Goal: Task Accomplishment & Management: Use online tool/utility

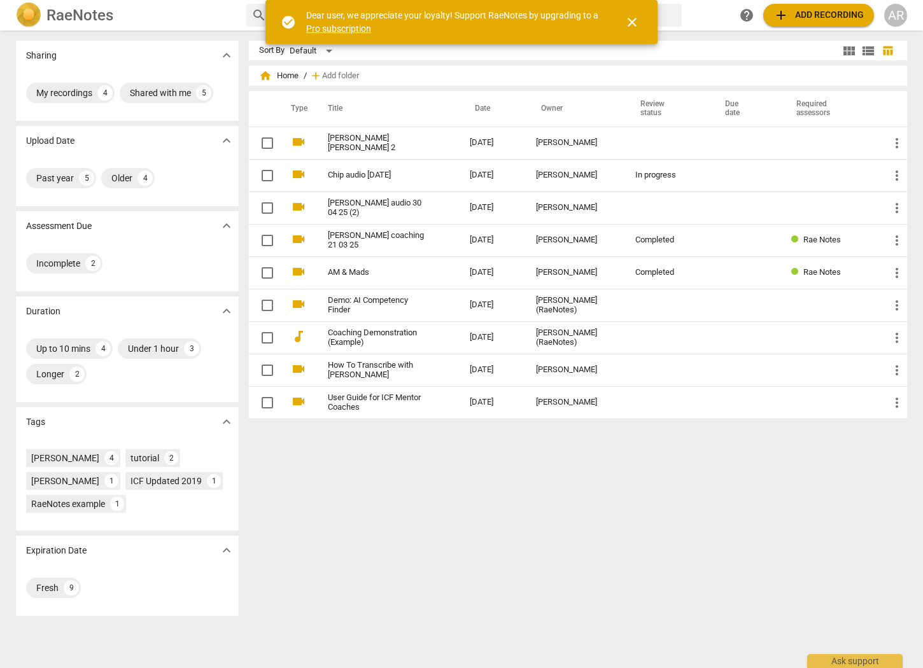
click at [635, 22] on span "close" at bounding box center [631, 22] width 15 height 15
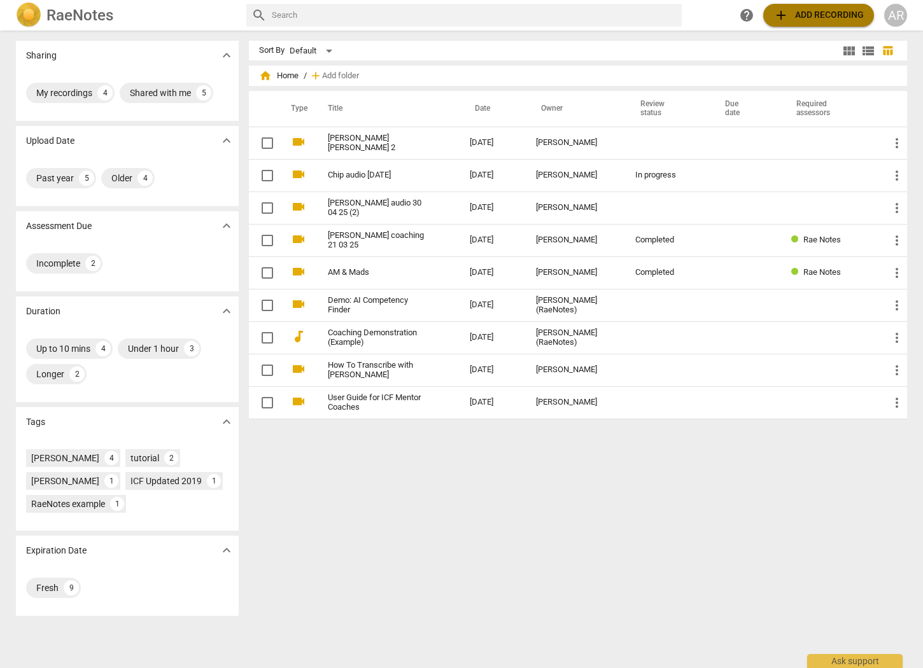
click at [776, 13] on span "add" at bounding box center [780, 15] width 15 height 15
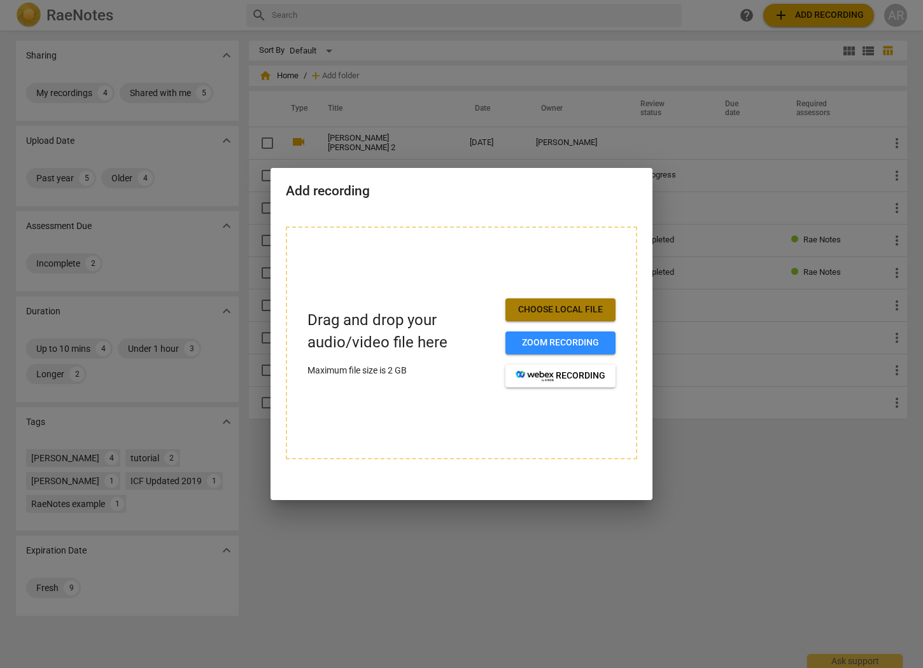
click at [558, 313] on span "Choose local file" at bounding box center [561, 310] width 90 height 13
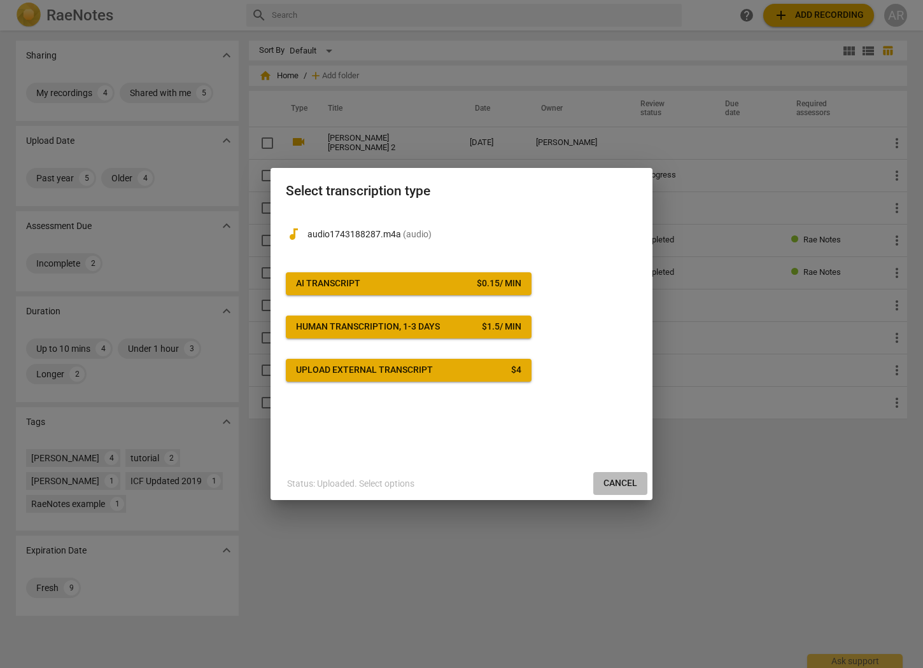
click at [620, 480] on span "Cancel" at bounding box center [620, 483] width 34 height 13
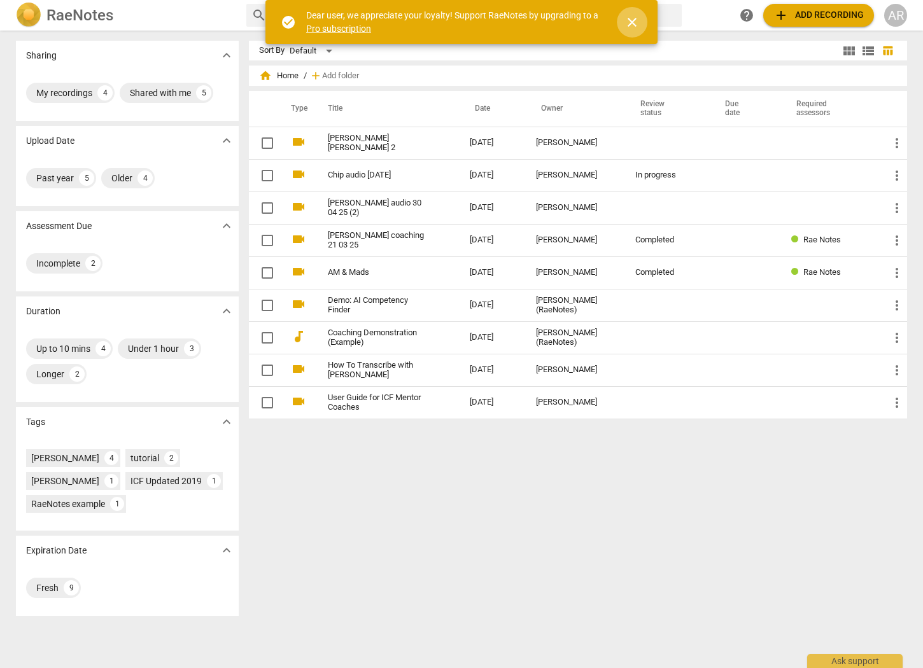
click at [635, 24] on span "close" at bounding box center [631, 22] width 15 height 15
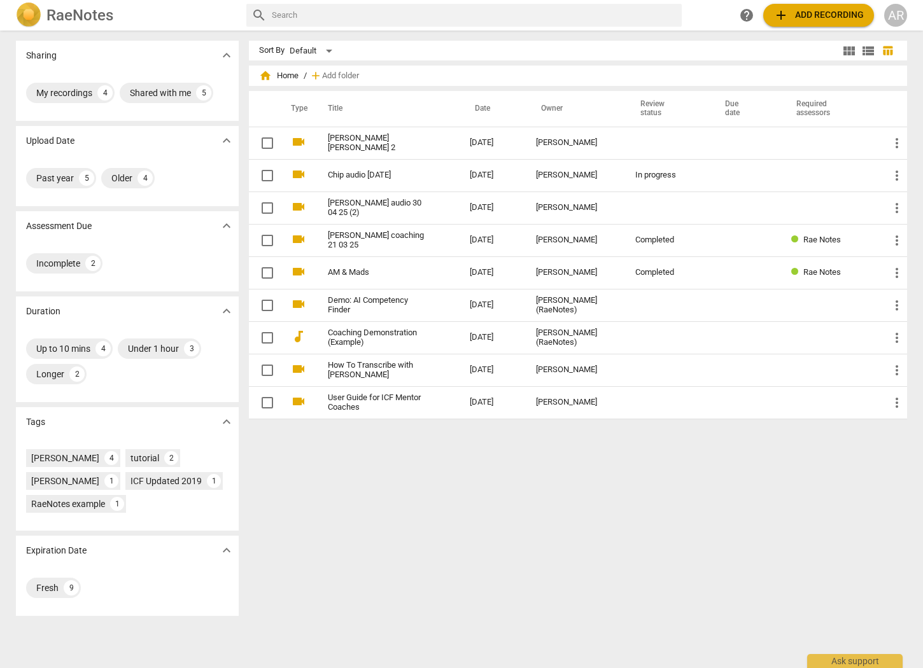
click at [94, 20] on h2 "RaeNotes" at bounding box center [79, 15] width 67 height 18
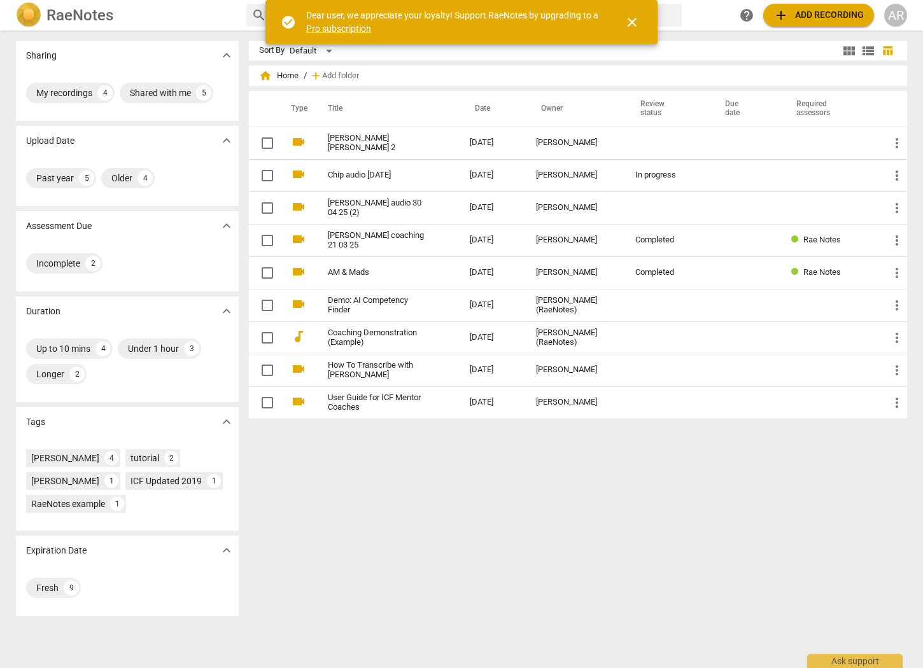
click at [324, 31] on link "Pro subscription" at bounding box center [338, 29] width 65 height 10
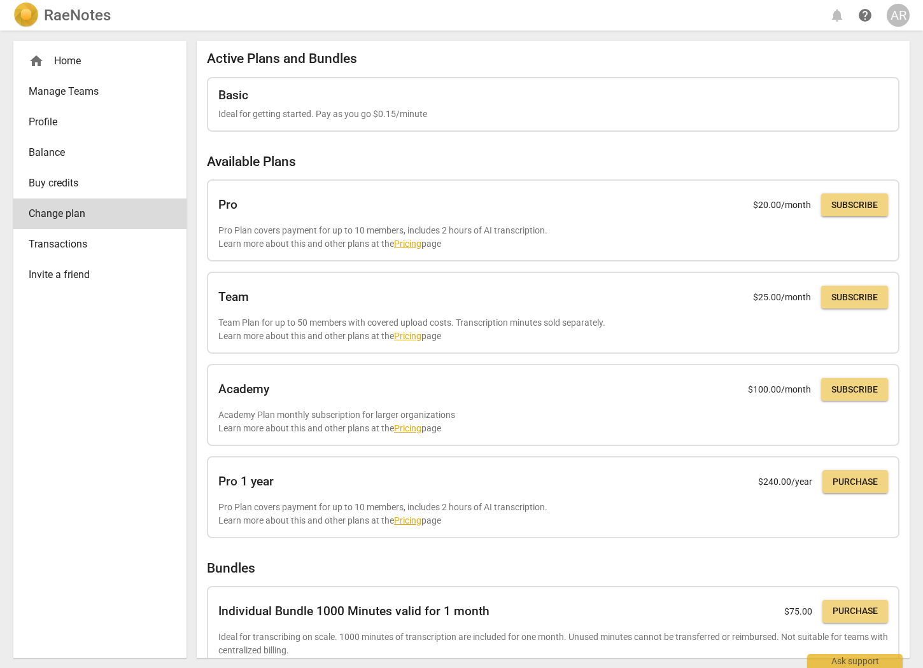
click at [78, 17] on h2 "RaeNotes" at bounding box center [77, 15] width 67 height 18
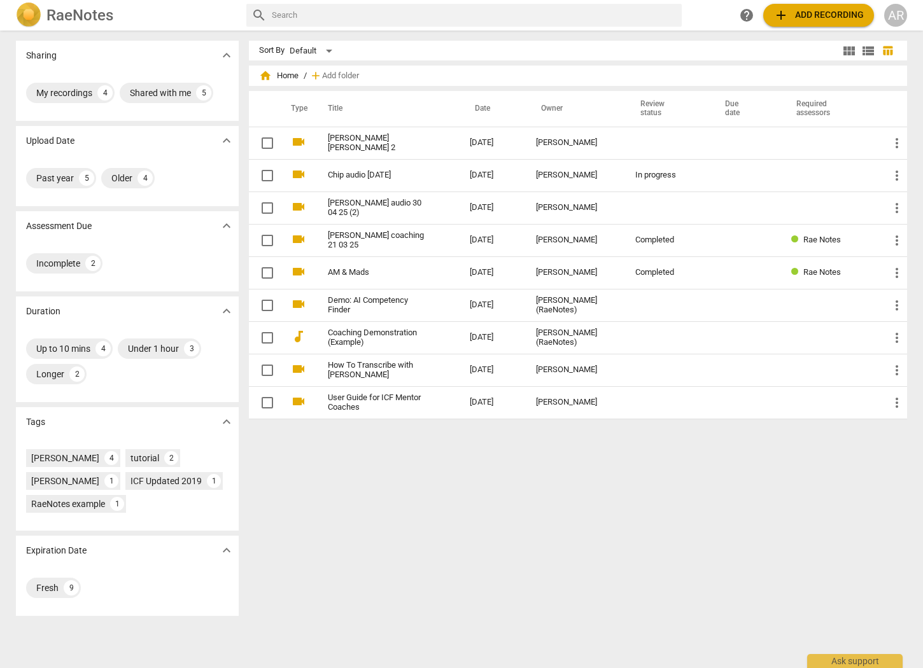
click at [782, 13] on span "add" at bounding box center [780, 15] width 15 height 15
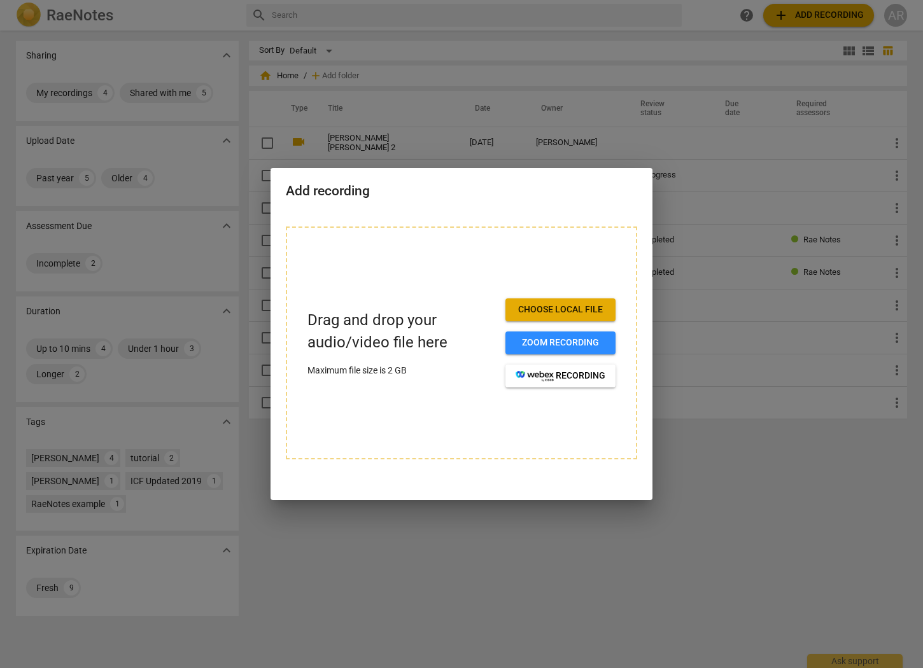
click at [560, 314] on span "Choose local file" at bounding box center [561, 310] width 90 height 13
click at [550, 304] on span "Choose local file" at bounding box center [561, 310] width 90 height 13
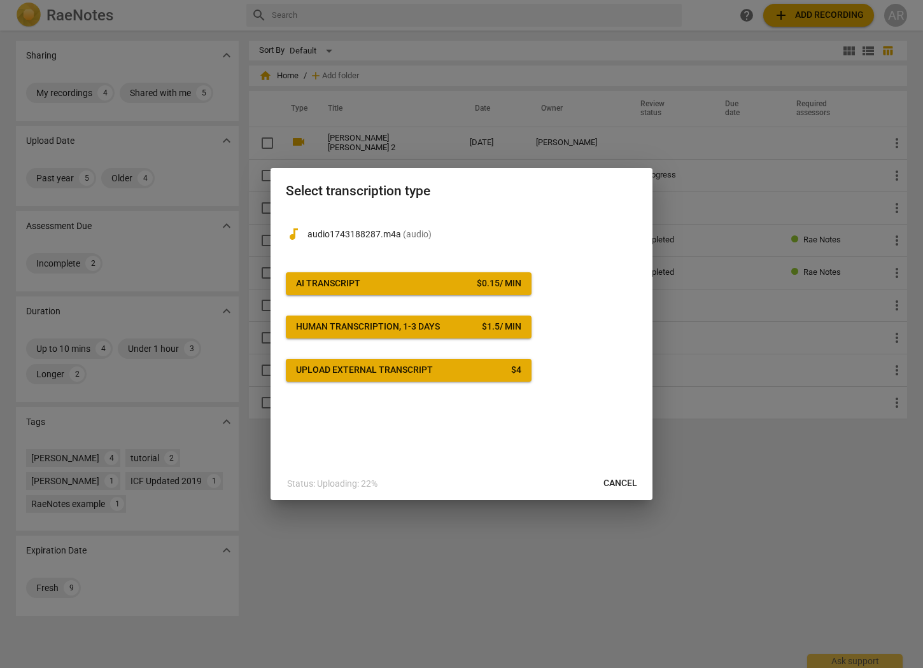
click at [466, 368] on span "Upload external transcript $ 4" at bounding box center [408, 370] width 225 height 13
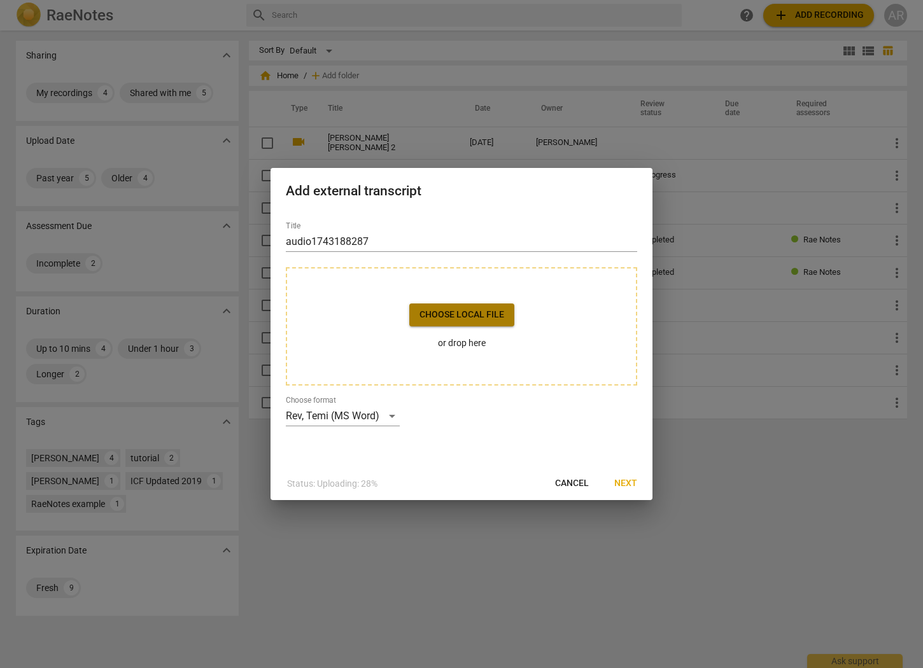
click at [467, 318] on span "Choose local file" at bounding box center [461, 315] width 85 height 13
click at [374, 230] on div "Title audio1743188287" at bounding box center [461, 236] width 351 height 31
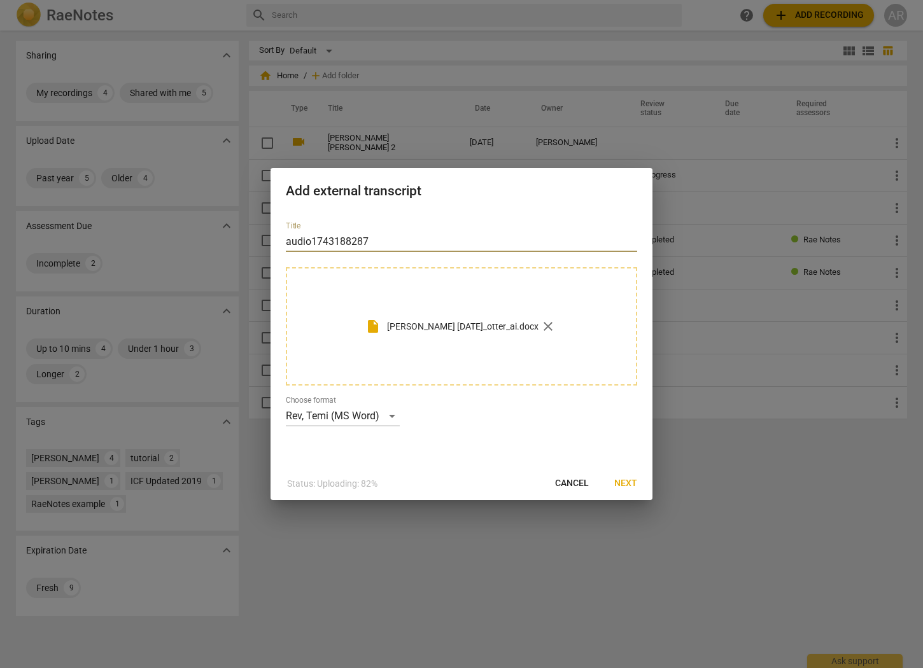
drag, startPoint x: 383, startPoint y: 238, endPoint x: 116, endPoint y: 207, distance: 268.5
click at [116, 207] on div "Add external transcript Title audio1743188287 insert_drive_file Amy Wright 25 S…" at bounding box center [461, 334] width 923 height 668
type input "Amy 25 Sept 25"
click at [395, 420] on div "Rev, Temi (MS Word)" at bounding box center [343, 416] width 114 height 20
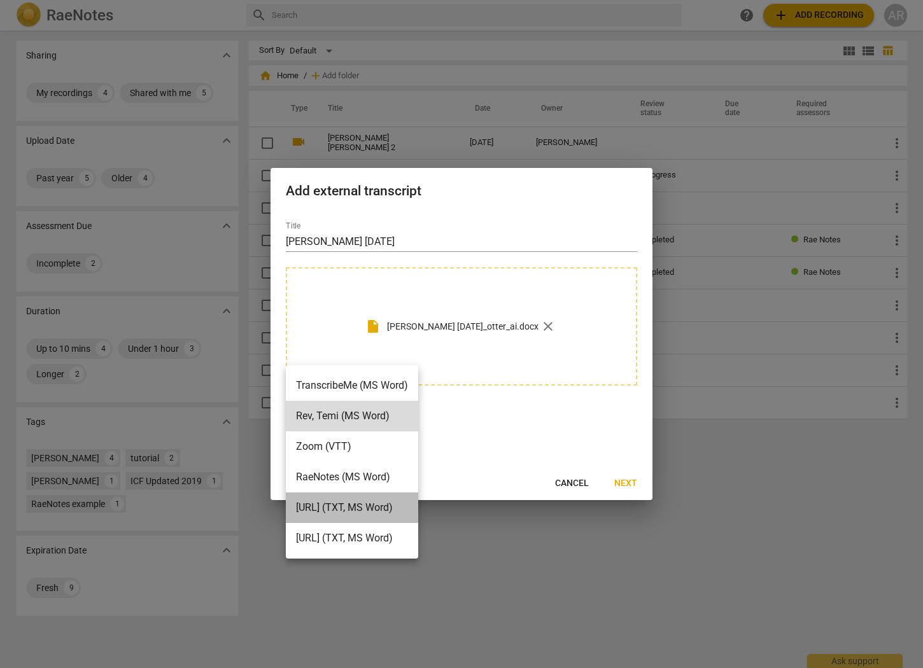
click at [386, 508] on li "[URL] (TXT, MS Word)" at bounding box center [352, 508] width 132 height 31
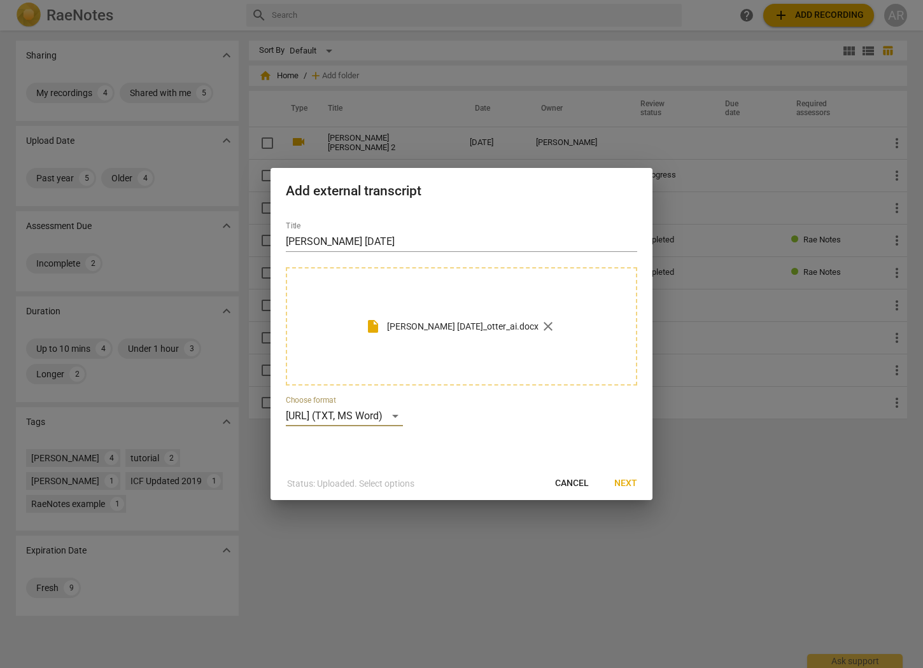
click at [626, 485] on span "Next" at bounding box center [625, 483] width 23 height 13
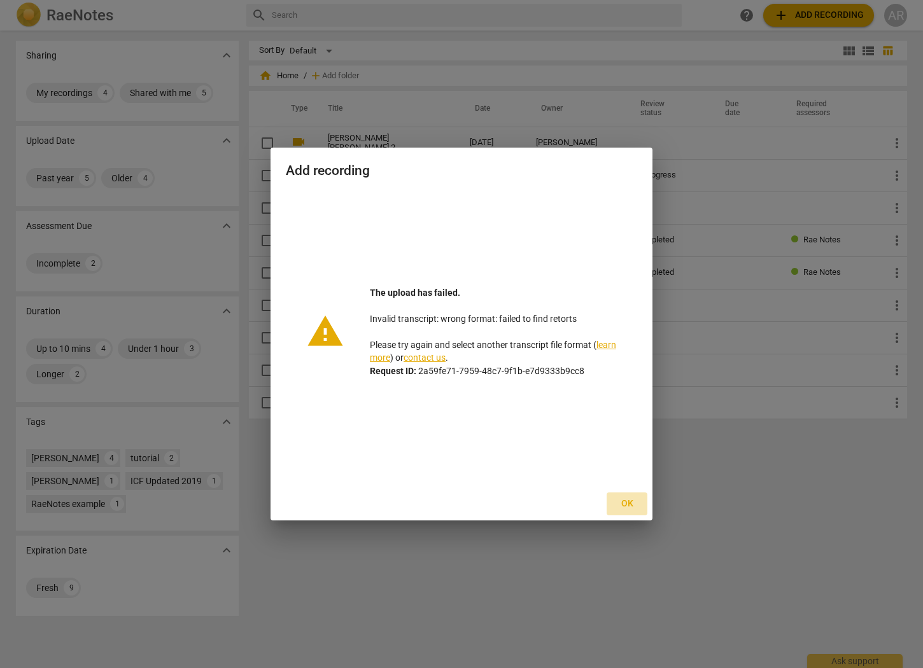
click at [626, 505] on span "Ok" at bounding box center [627, 504] width 20 height 13
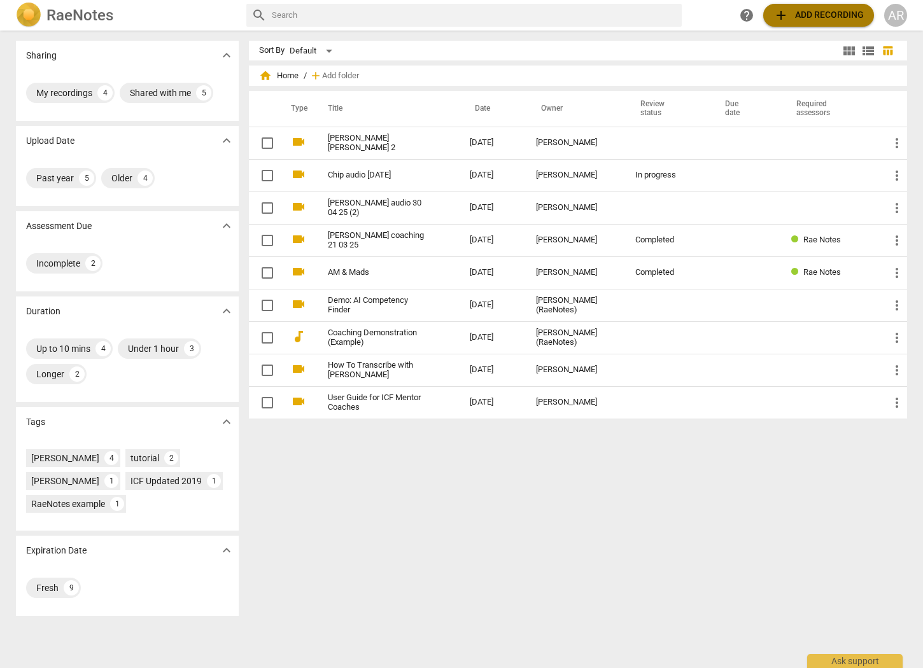
click at [782, 13] on span "add" at bounding box center [780, 15] width 15 height 15
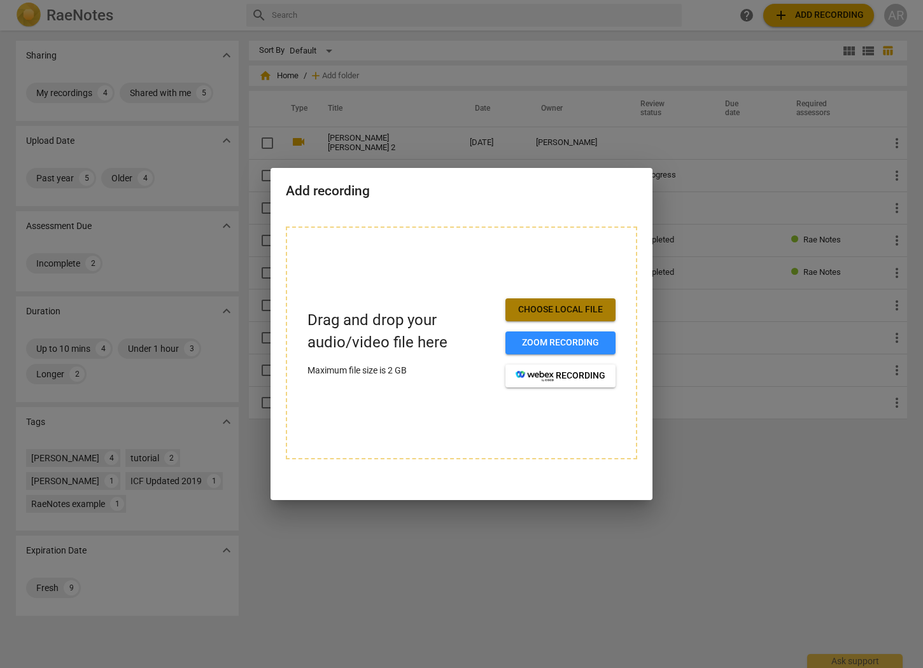
click at [554, 311] on span "Choose local file" at bounding box center [561, 310] width 90 height 13
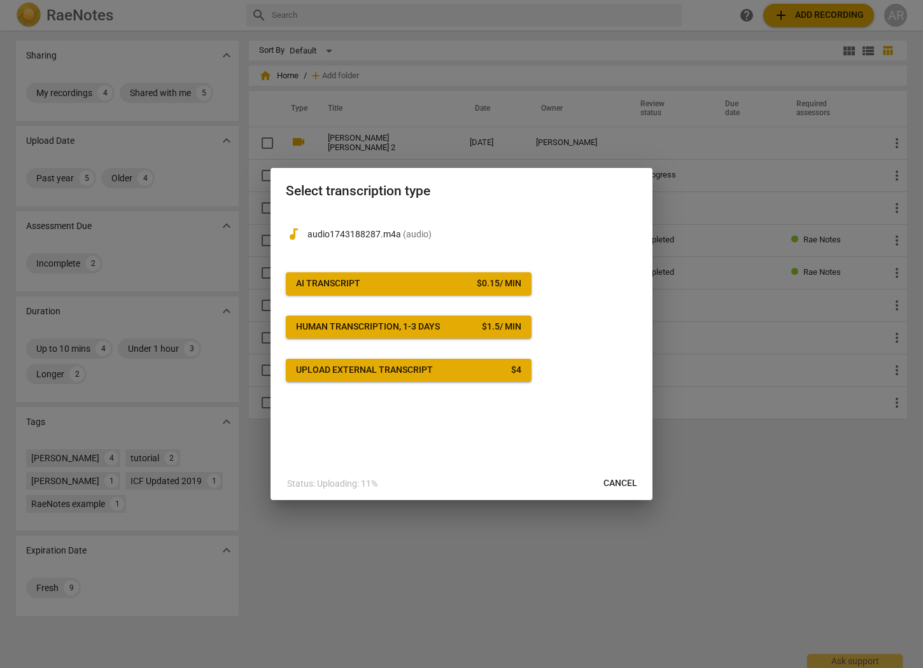
click at [463, 372] on span "Upload external transcript $ 4" at bounding box center [408, 370] width 225 height 13
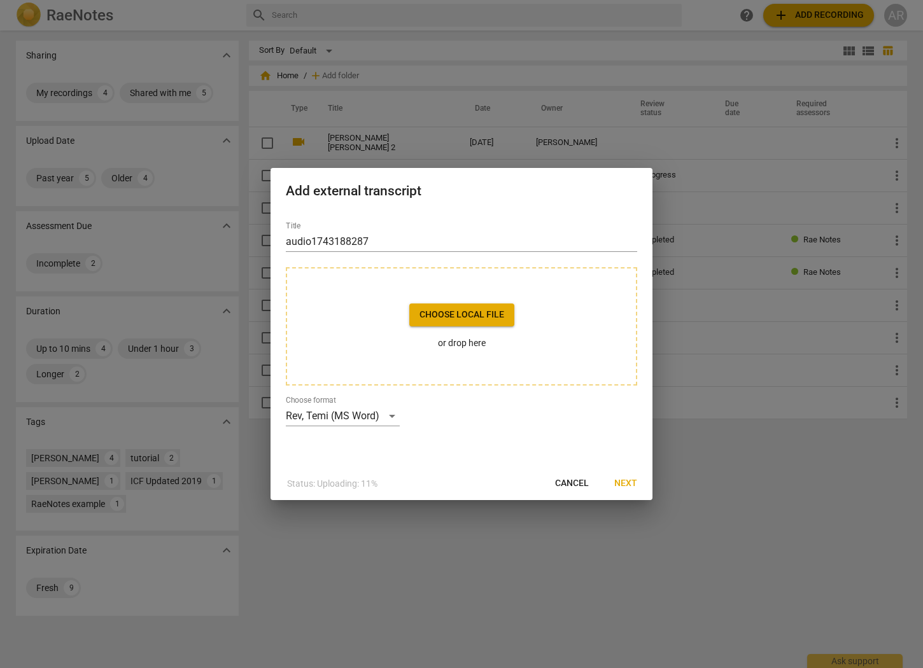
click at [470, 315] on span "Choose local file" at bounding box center [461, 315] width 85 height 13
click at [621, 481] on span "Next" at bounding box center [625, 483] width 23 height 13
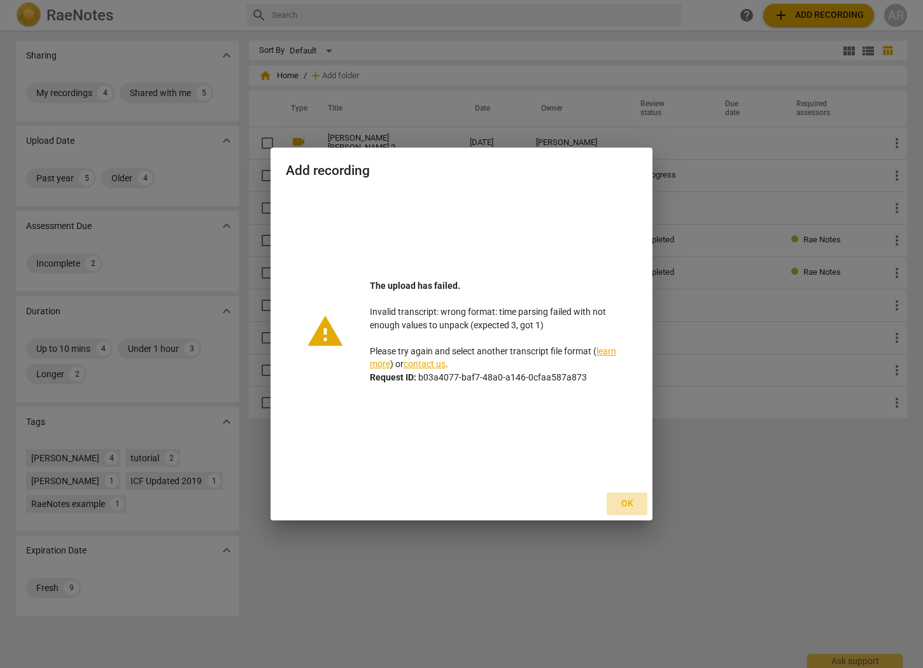
click at [625, 509] on span "Ok" at bounding box center [627, 504] width 20 height 13
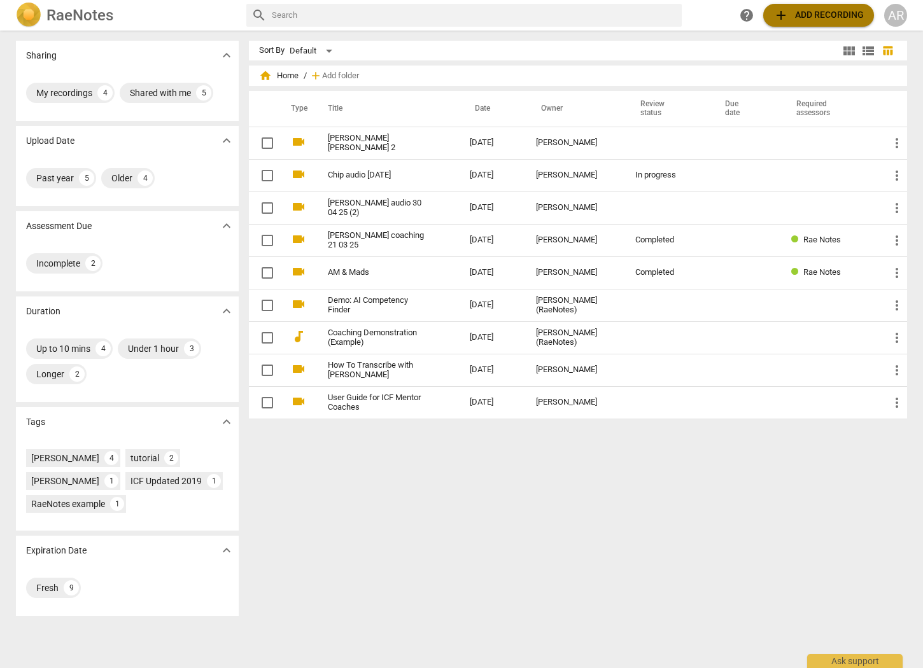
click at [797, 16] on span "add Add recording" at bounding box center [818, 15] width 90 height 15
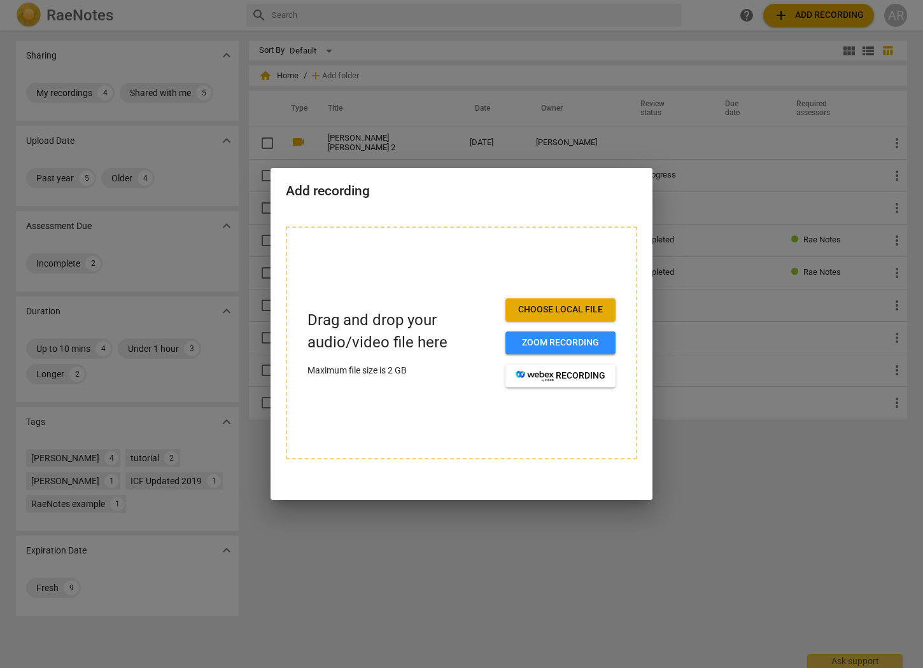
click at [558, 309] on span "Choose local file" at bounding box center [561, 310] width 90 height 13
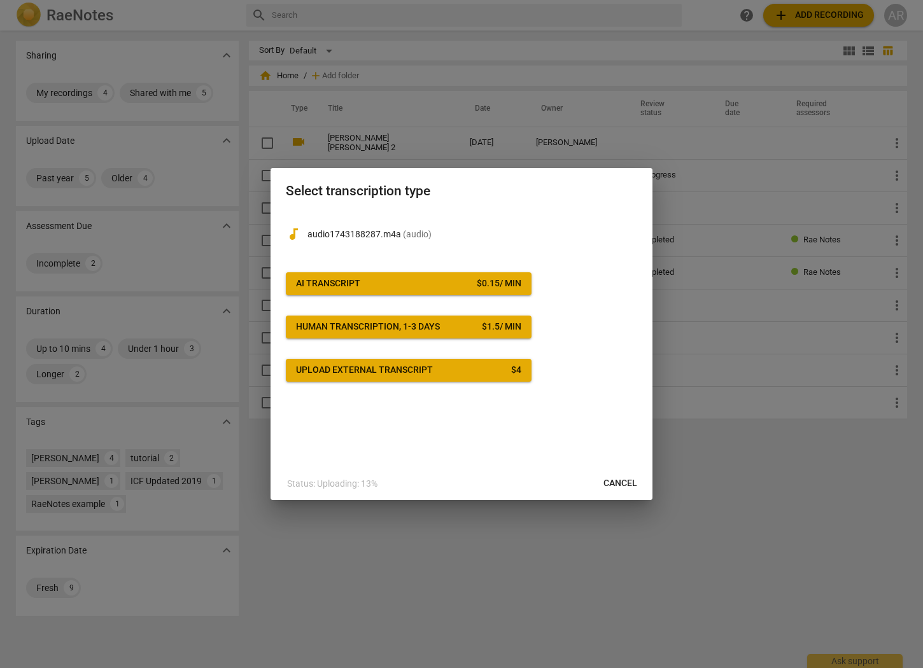
click at [365, 375] on div "Upload external transcript" at bounding box center [364, 370] width 137 height 13
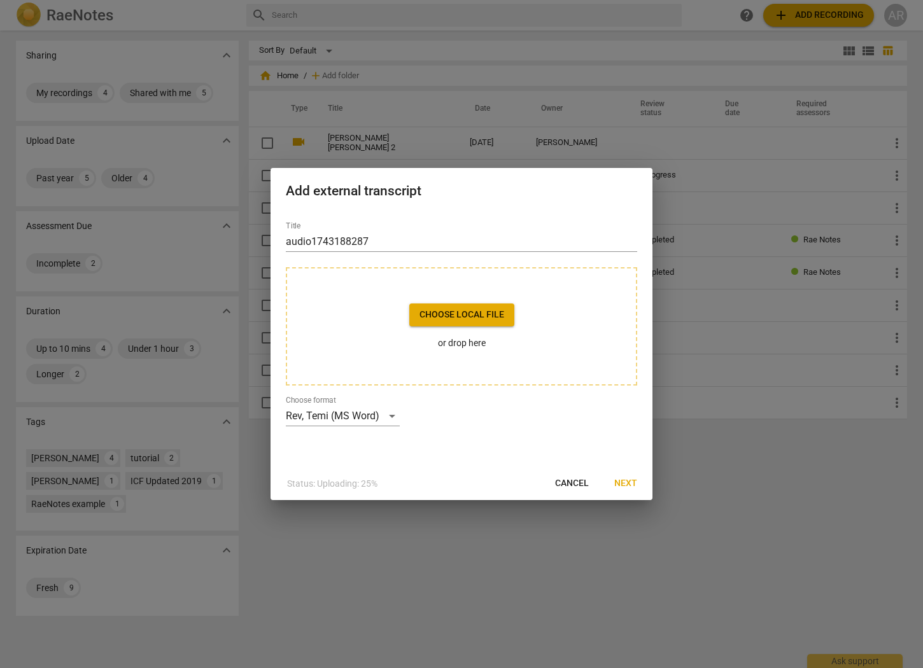
click at [489, 312] on span "Choose local file" at bounding box center [461, 315] width 85 height 13
click at [630, 483] on span "Next" at bounding box center [625, 483] width 23 height 13
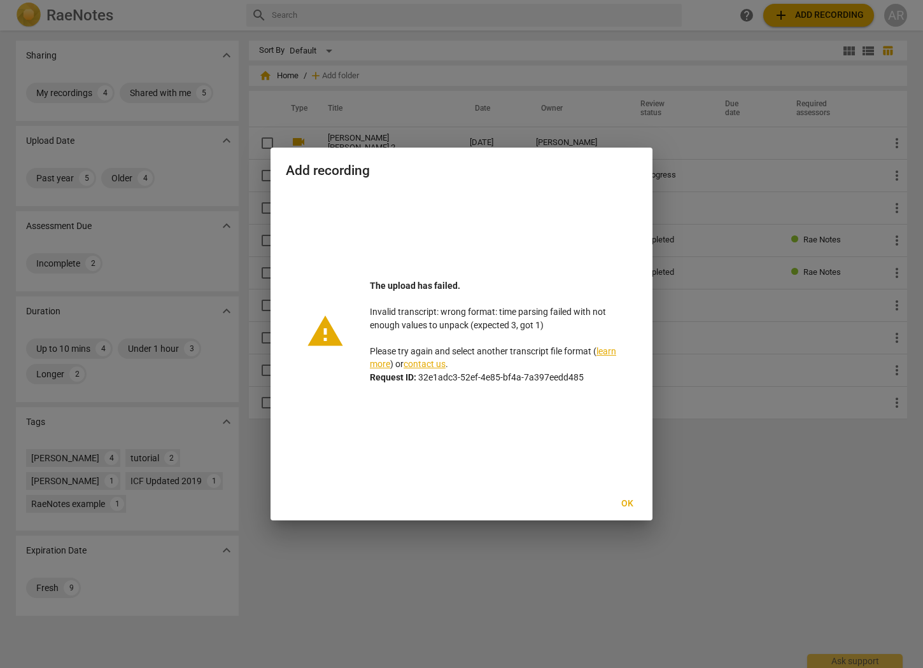
click at [630, 503] on span "Ok" at bounding box center [627, 504] width 20 height 13
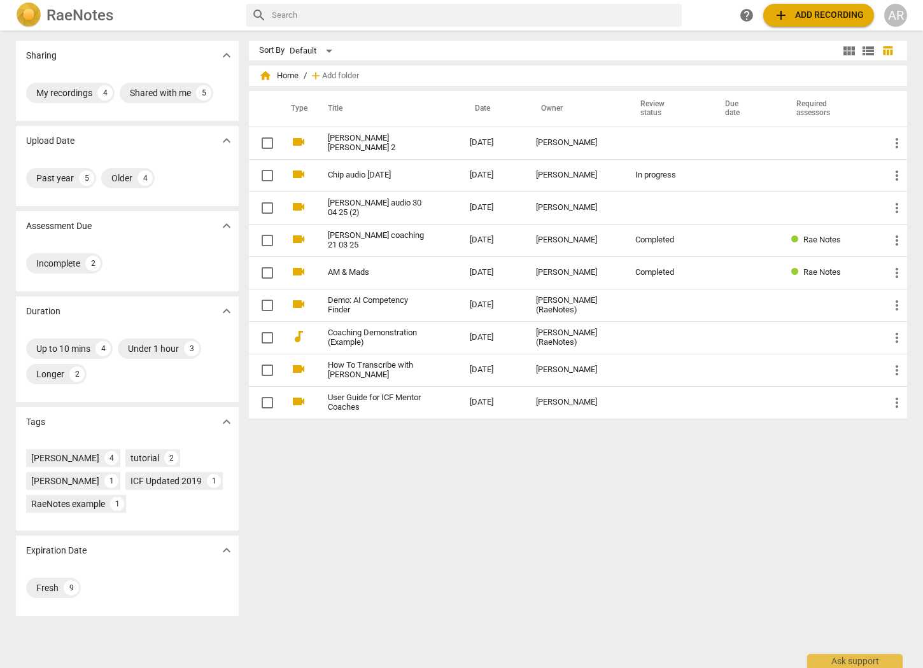
click at [791, 30] on div "RaeNotes search help add Add recording AR" at bounding box center [461, 15] width 923 height 31
click at [789, 23] on button "add Add recording" at bounding box center [818, 15] width 111 height 23
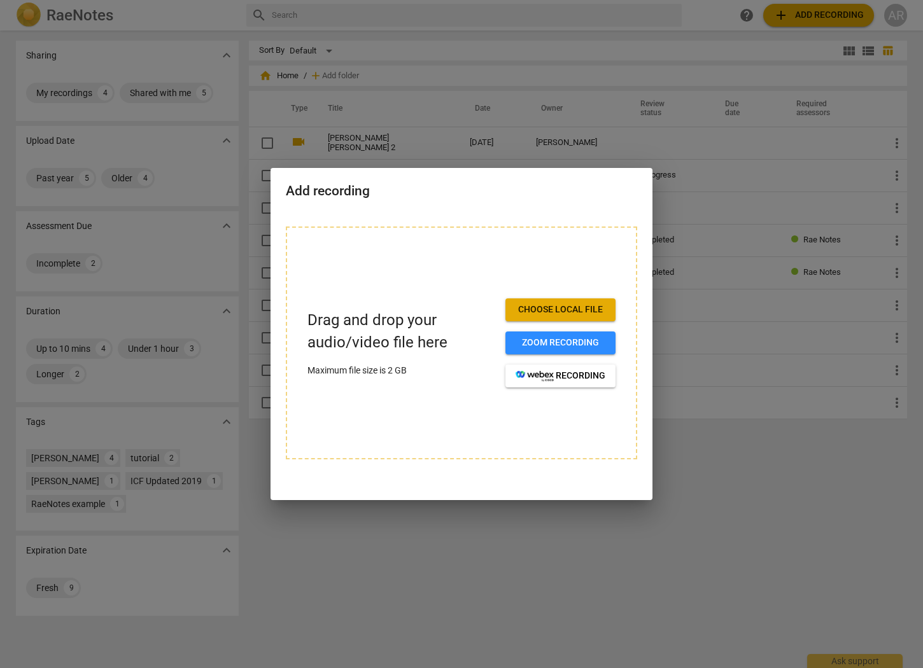
click at [557, 310] on span "Choose local file" at bounding box center [561, 310] width 90 height 13
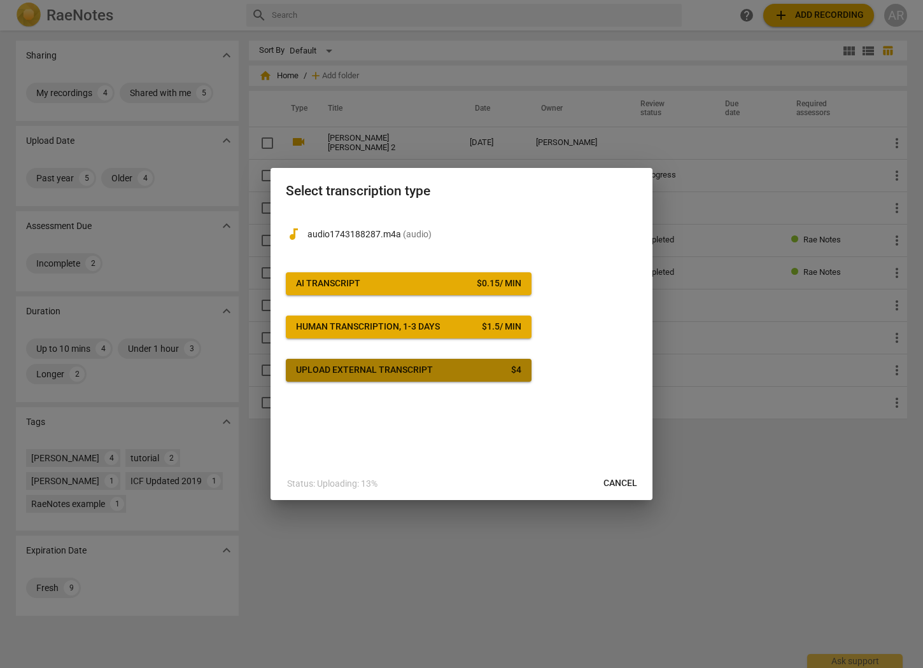
click at [510, 372] on span "Upload external transcript $ 4" at bounding box center [408, 370] width 225 height 13
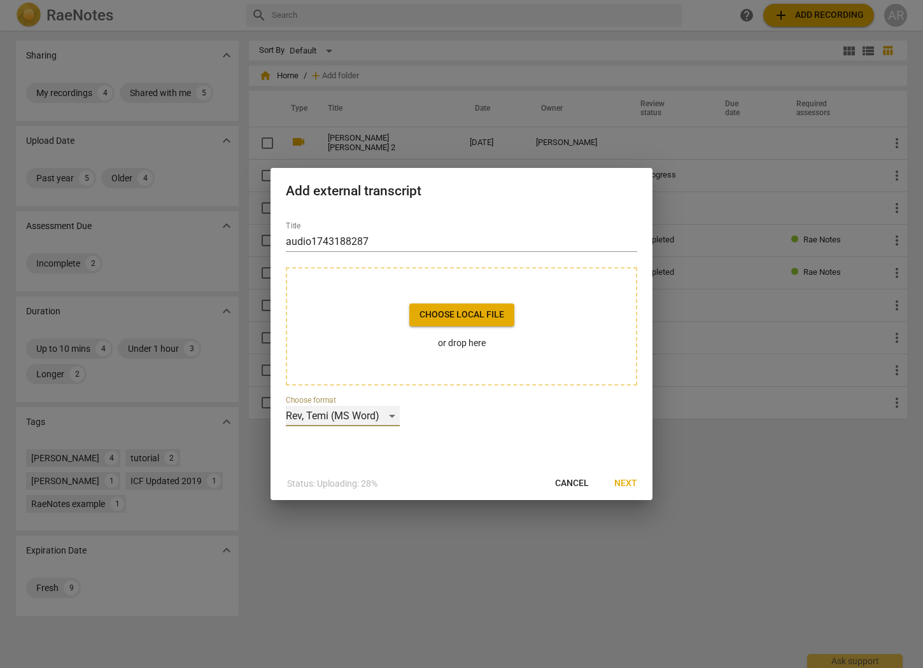
click at [374, 417] on div "Rev, Temi (MS Word)" at bounding box center [343, 416] width 114 height 20
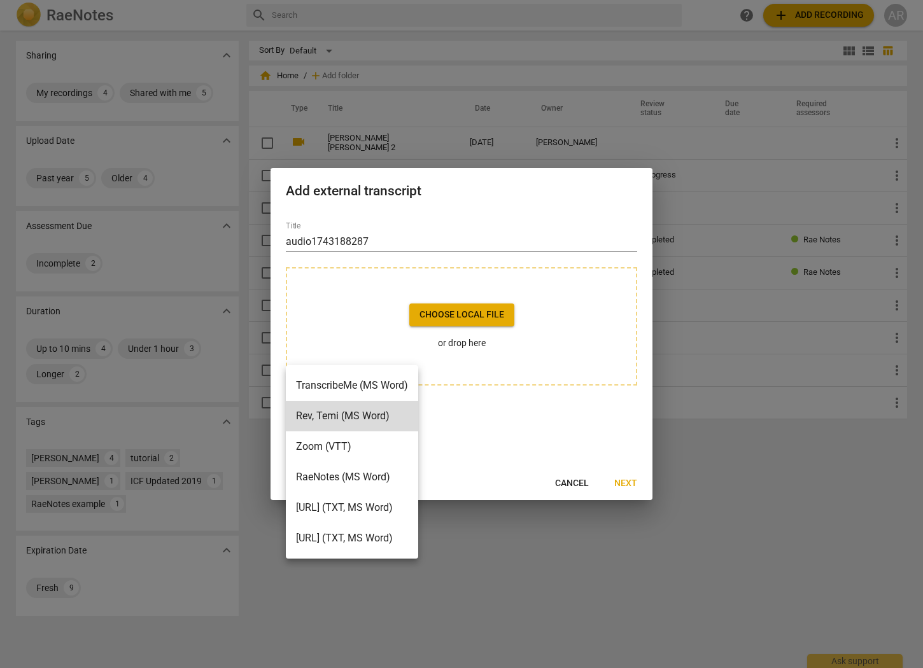
click at [576, 488] on div at bounding box center [461, 334] width 923 height 668
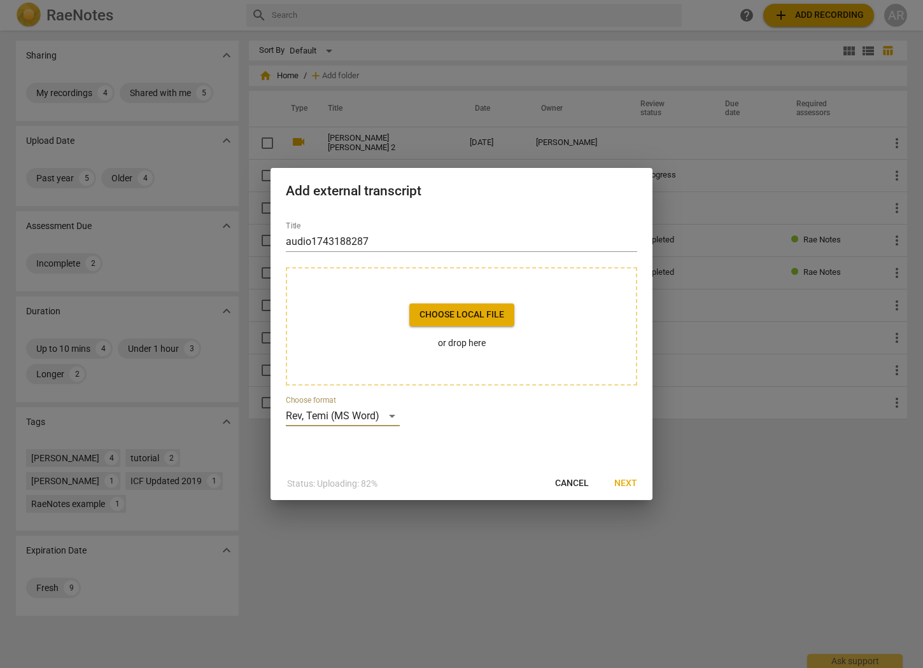
click at [570, 484] on span "Cancel" at bounding box center [572, 483] width 34 height 13
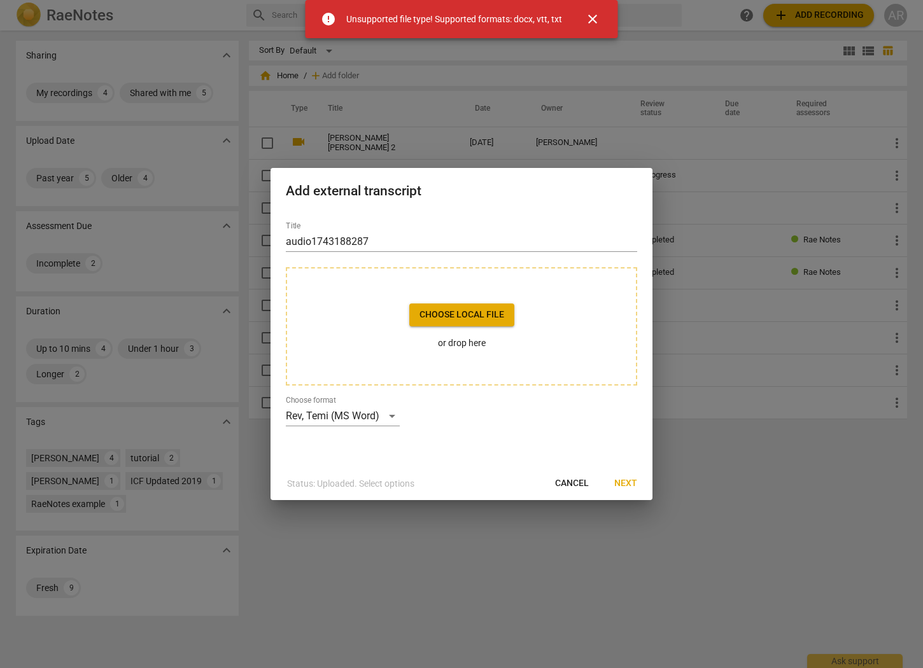
click at [594, 22] on span "close" at bounding box center [592, 18] width 15 height 15
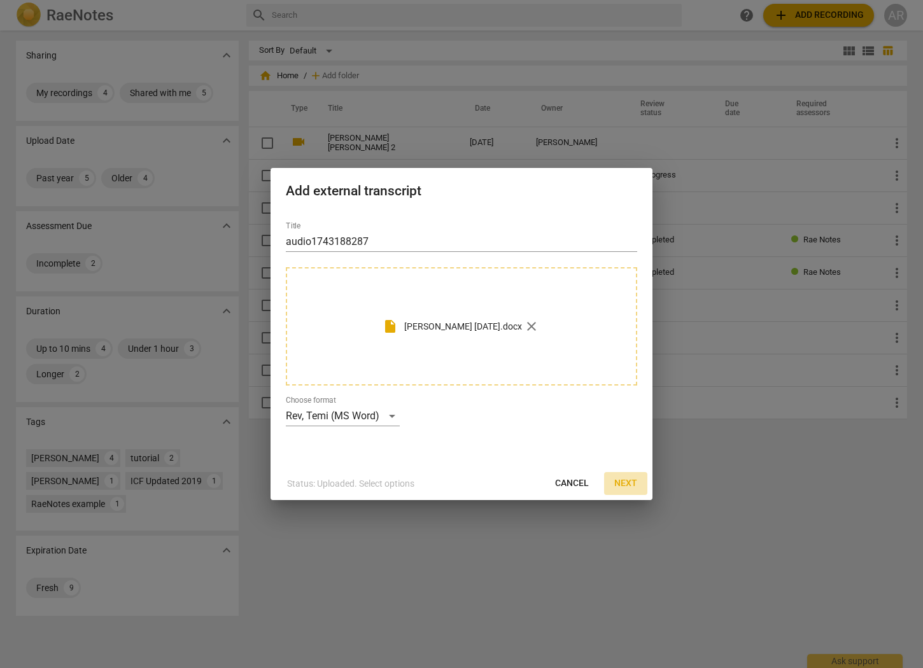
click at [626, 482] on span "Next" at bounding box center [625, 483] width 23 height 13
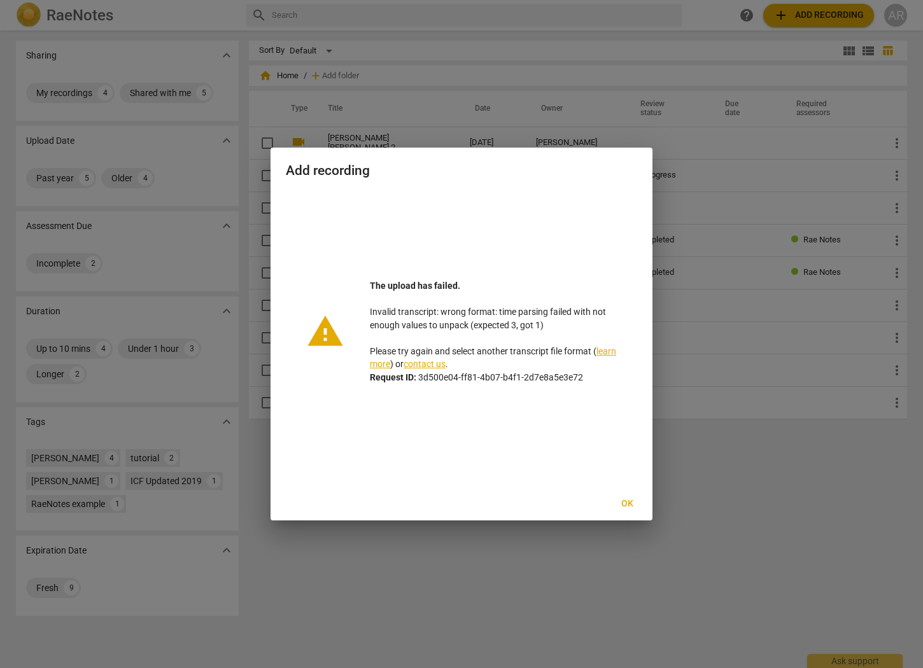
click at [626, 502] on span "Ok" at bounding box center [627, 504] width 20 height 13
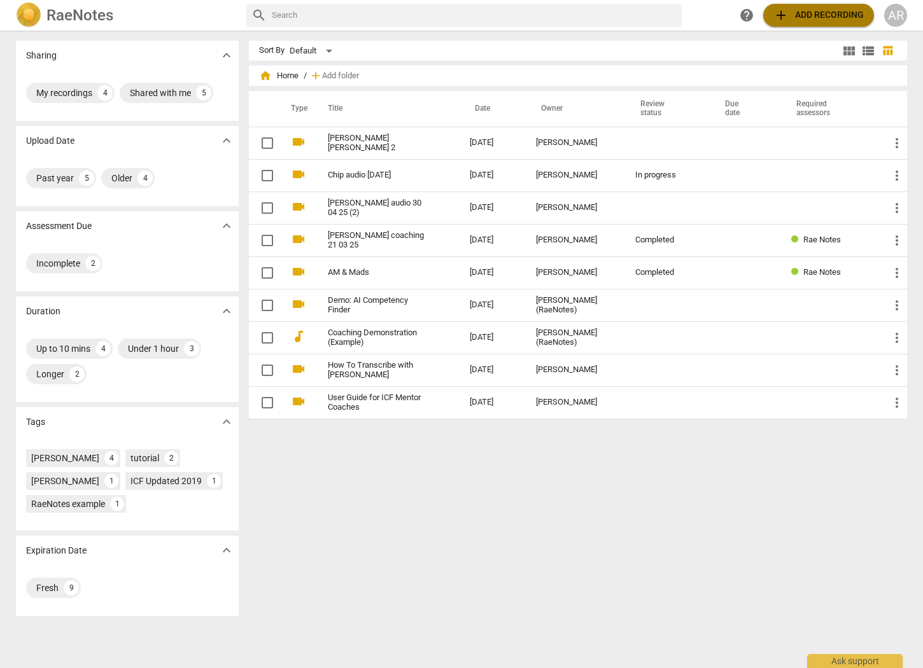
click at [804, 11] on span "add Add recording" at bounding box center [818, 15] width 90 height 15
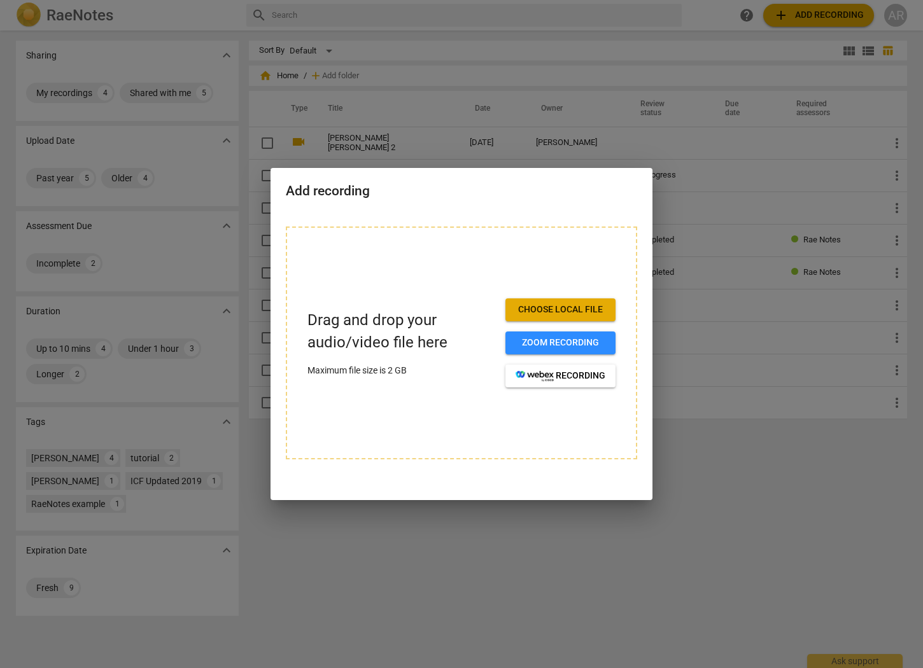
click at [582, 310] on span "Choose local file" at bounding box center [561, 310] width 90 height 13
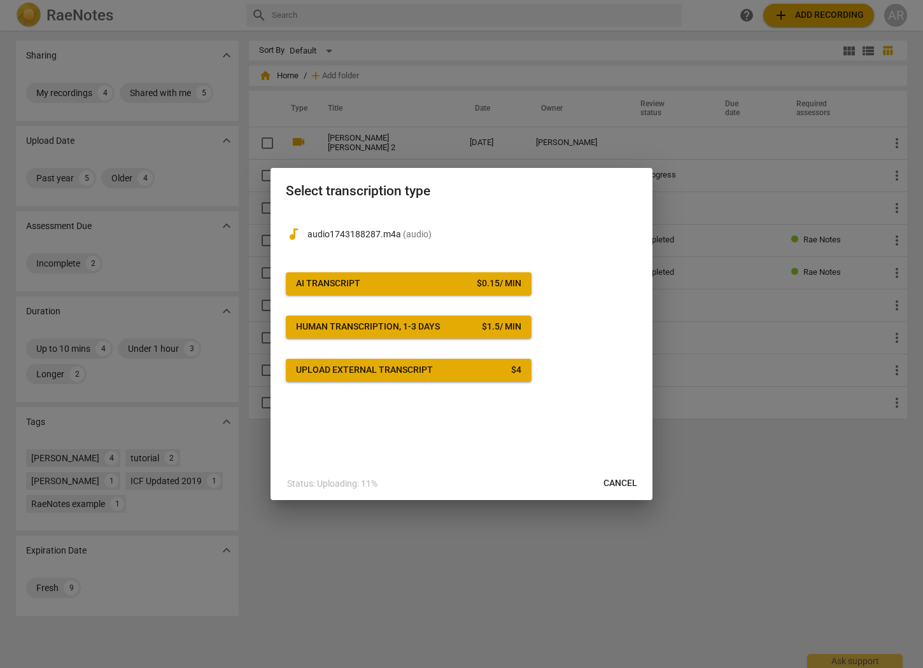
click at [384, 372] on div "Upload external transcript" at bounding box center [364, 370] width 137 height 13
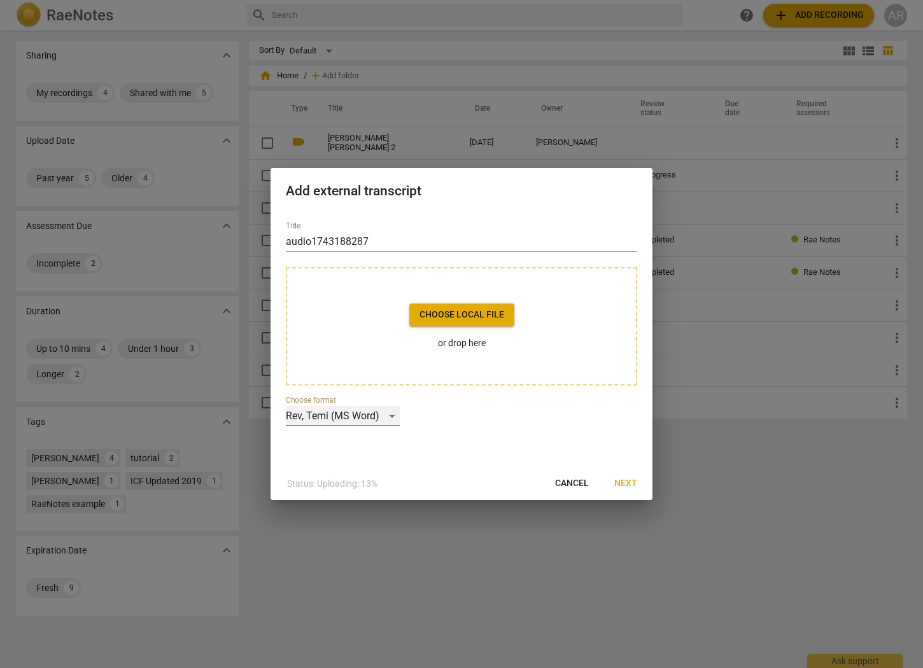
click at [388, 416] on div "Rev, Temi (MS Word)" at bounding box center [343, 416] width 114 height 20
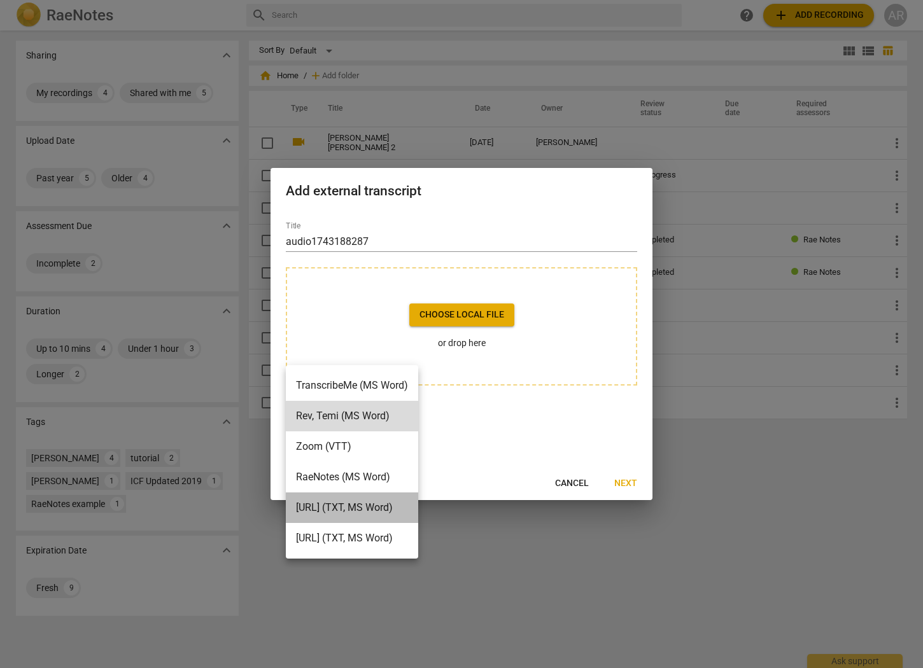
click at [375, 505] on li "[URL] (TXT, MS Word)" at bounding box center [352, 508] width 132 height 31
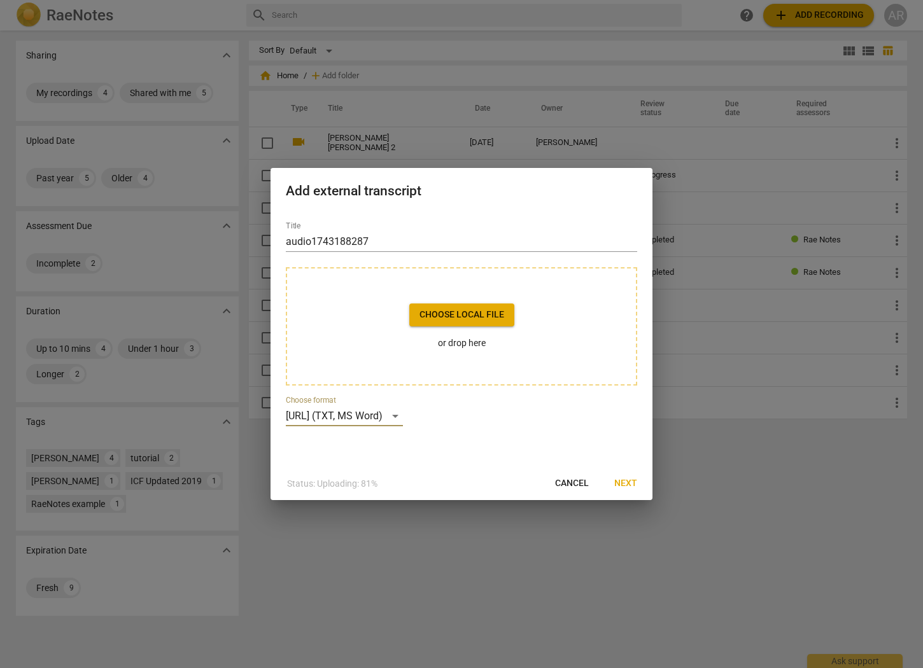
click at [463, 318] on span "Choose local file" at bounding box center [461, 315] width 85 height 13
click at [624, 484] on span "Next" at bounding box center [625, 483] width 23 height 13
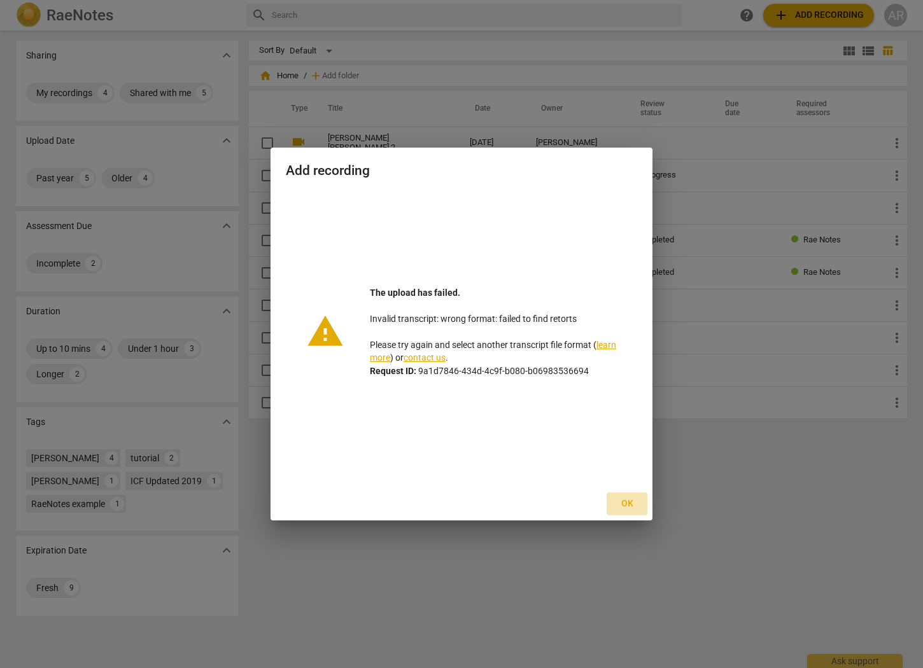
click at [619, 498] on span "Ok" at bounding box center [627, 504] width 20 height 13
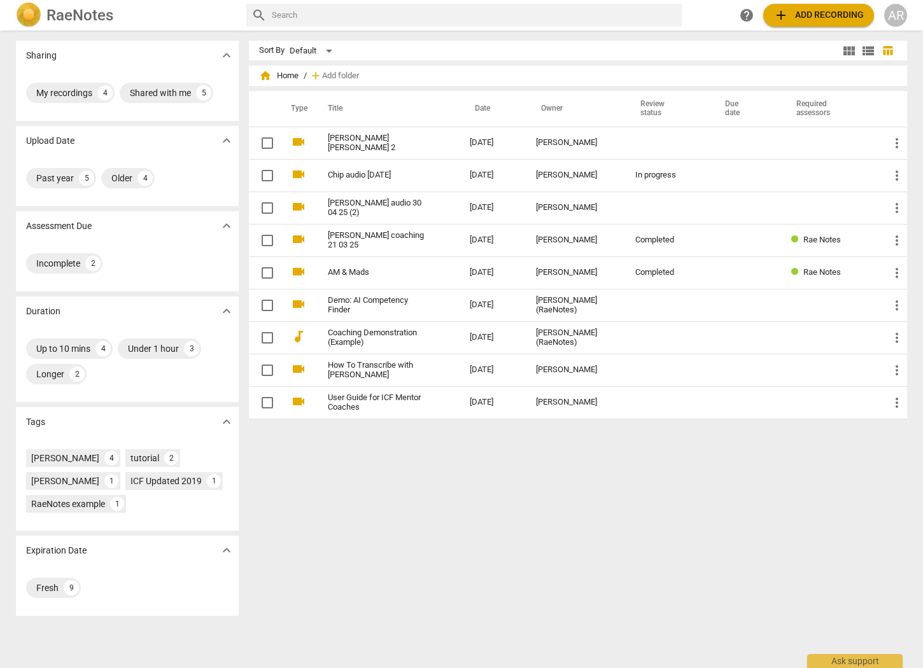
click at [791, 10] on span "add Add recording" at bounding box center [818, 15] width 90 height 15
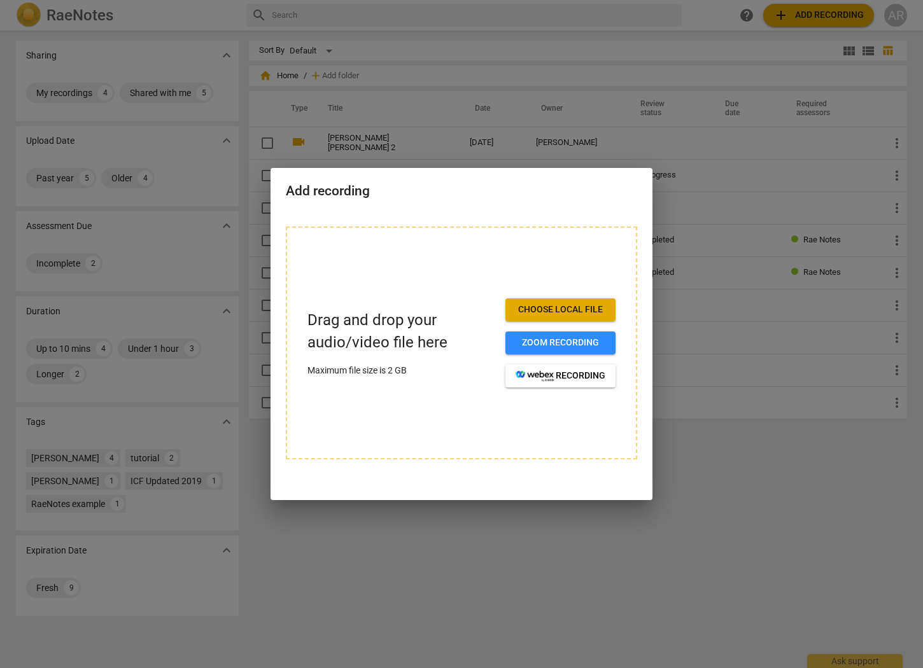
click at [556, 314] on span "Choose local file" at bounding box center [561, 310] width 90 height 13
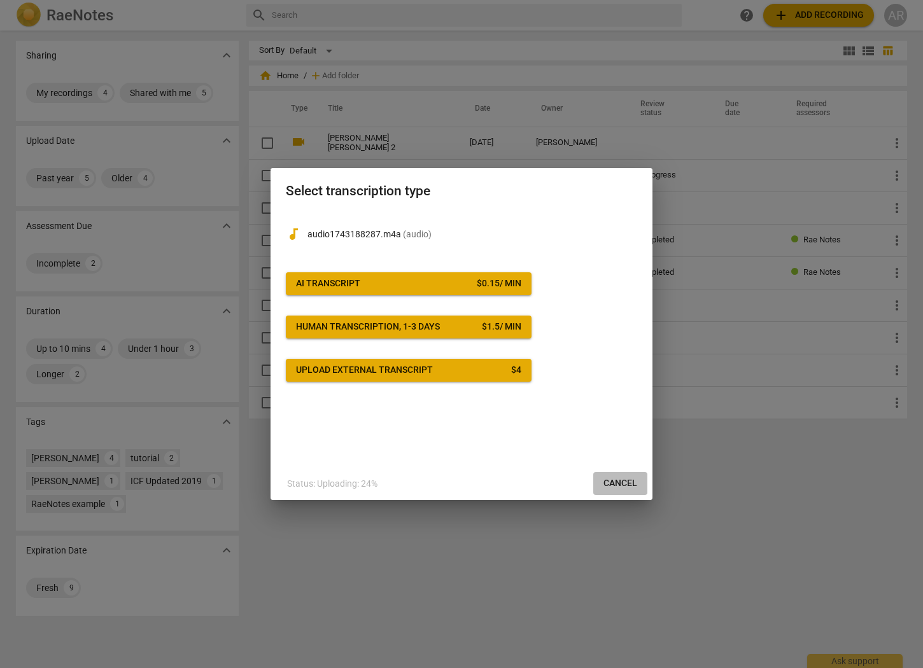
click at [621, 480] on span "Cancel" at bounding box center [620, 483] width 34 height 13
click at [737, 470] on div at bounding box center [461, 334] width 923 height 668
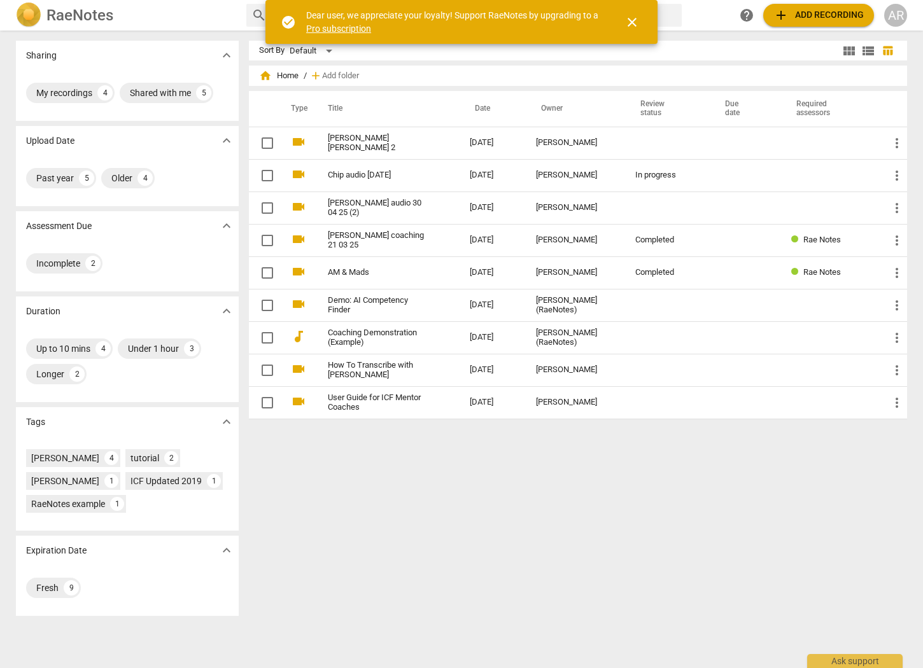
click at [822, 18] on span "add Add recording" at bounding box center [818, 15] width 90 height 15
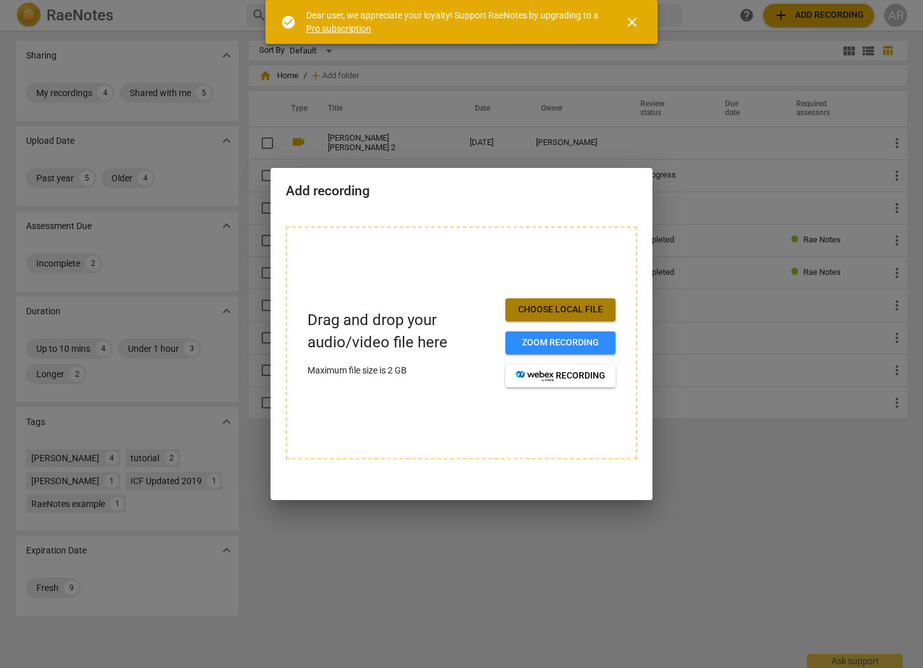
click at [558, 307] on span "Choose local file" at bounding box center [561, 310] width 90 height 13
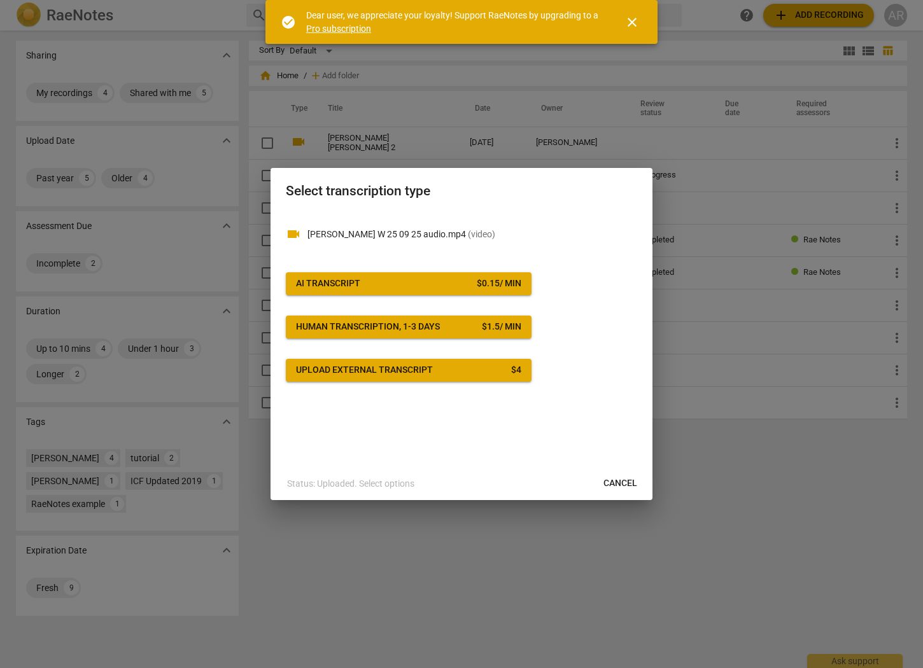
click at [375, 366] on div "Upload external transcript" at bounding box center [364, 370] width 137 height 13
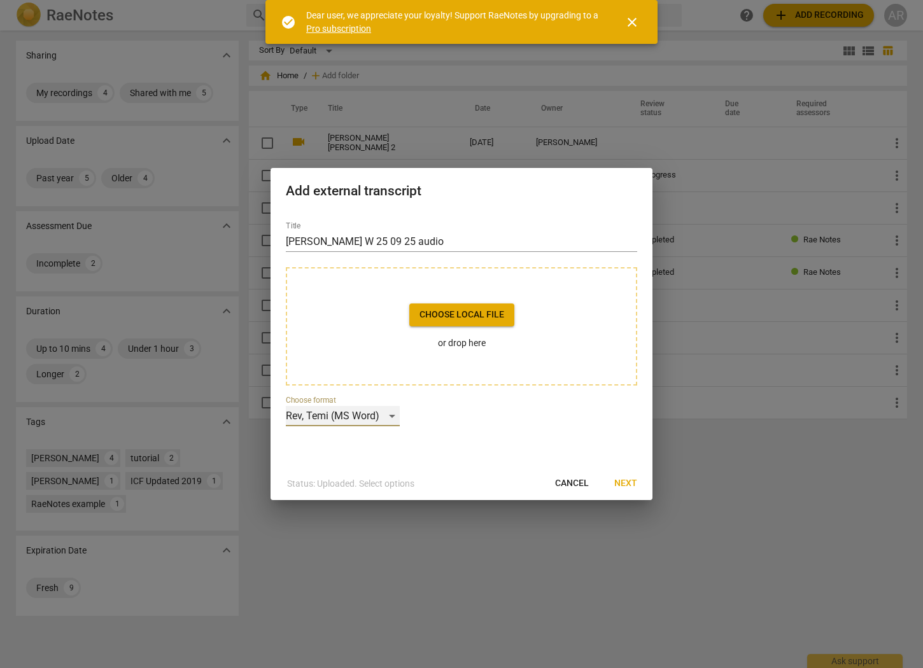
click at [393, 418] on div "Rev, Temi (MS Word)" at bounding box center [343, 416] width 114 height 20
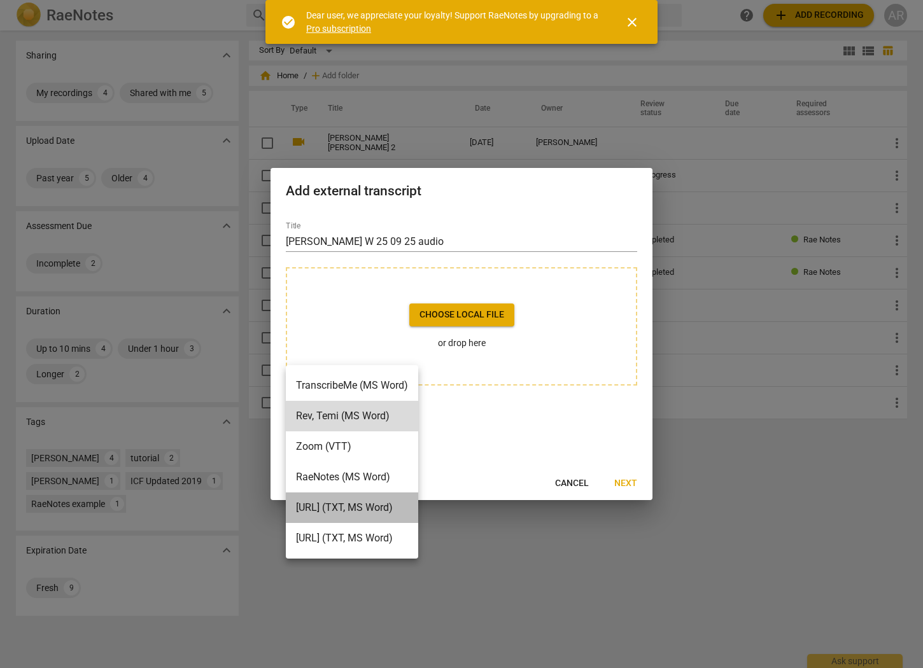
click at [355, 502] on li "[URL] (TXT, MS Word)" at bounding box center [352, 508] width 132 height 31
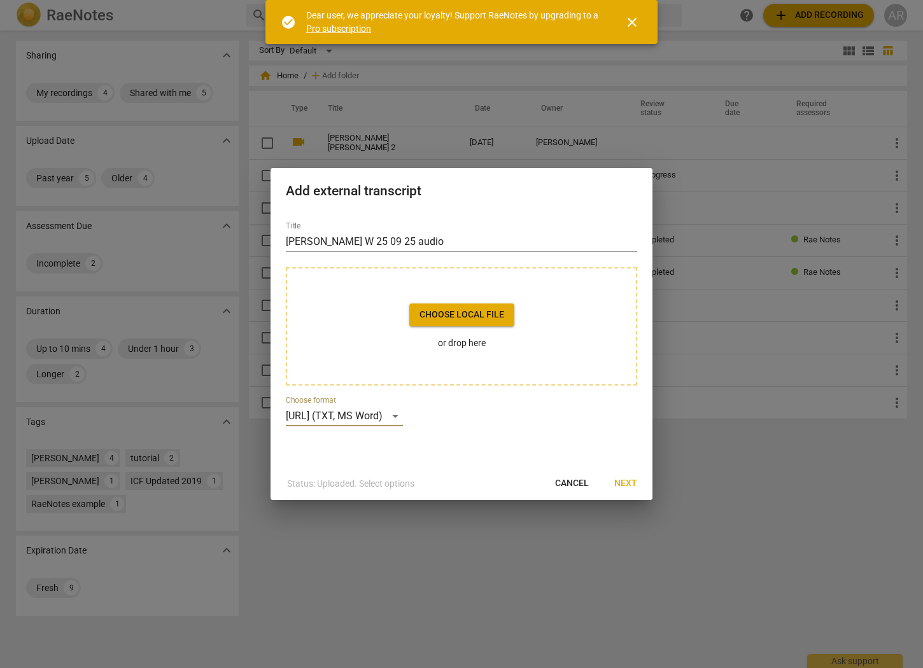
click at [467, 313] on span "Choose local file" at bounding box center [461, 315] width 85 height 13
click at [622, 485] on span "Next" at bounding box center [625, 483] width 23 height 13
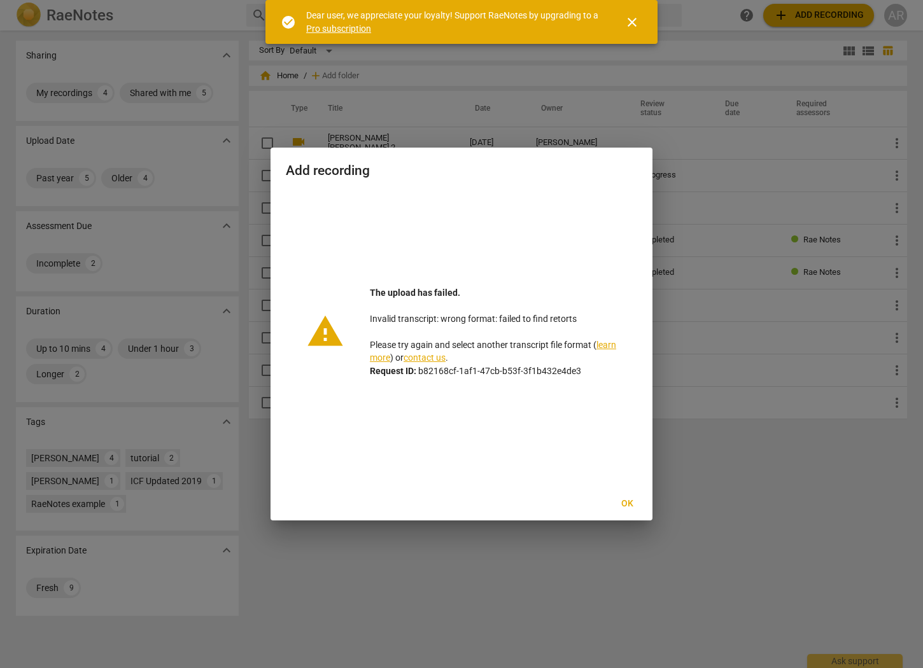
click at [621, 502] on span "Ok" at bounding box center [627, 504] width 20 height 13
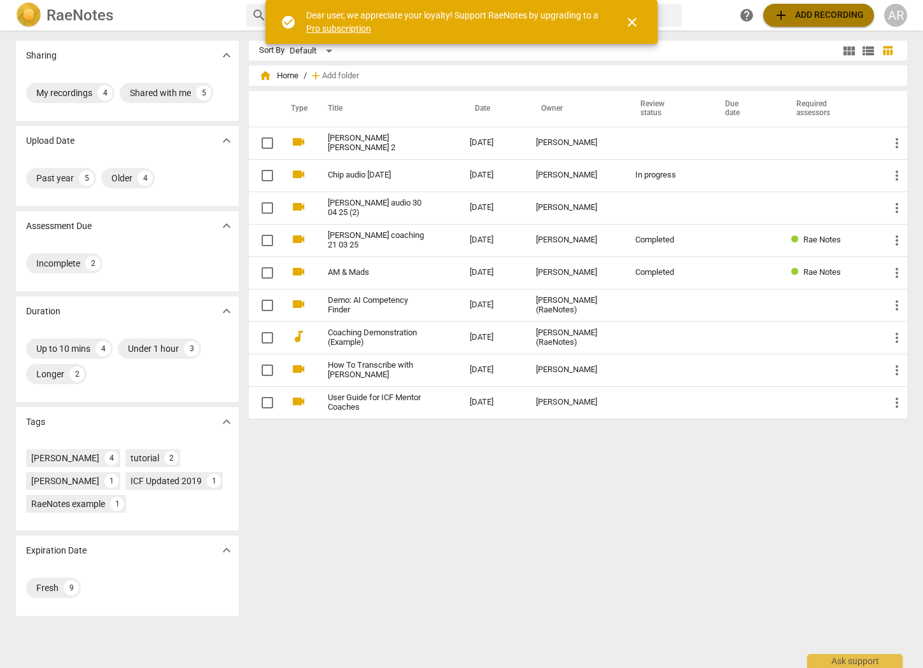
click at [813, 13] on span "add Add recording" at bounding box center [818, 15] width 90 height 15
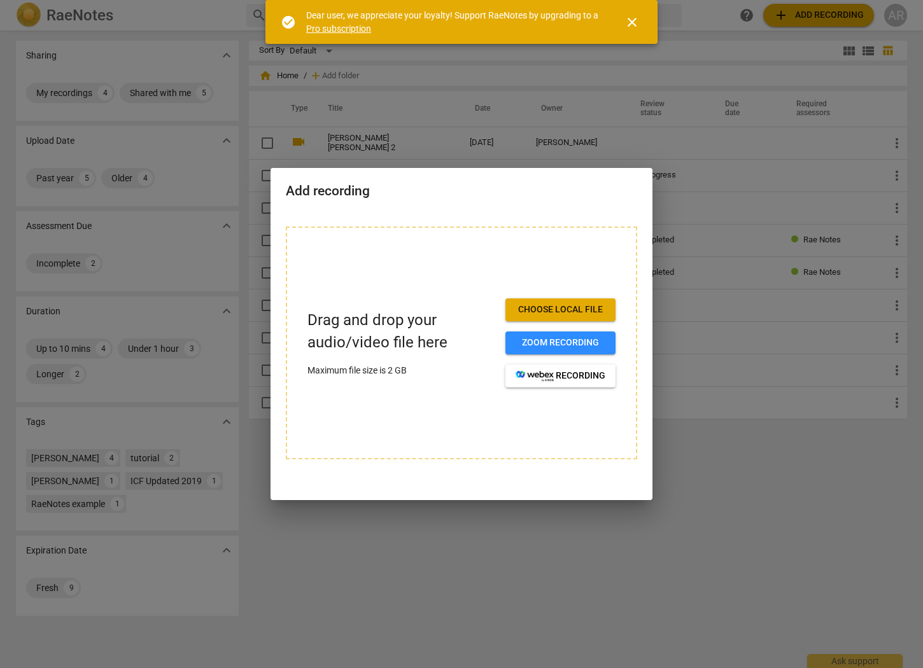
click at [566, 310] on span "Choose local file" at bounding box center [561, 310] width 90 height 13
